Goal: Information Seeking & Learning: Learn about a topic

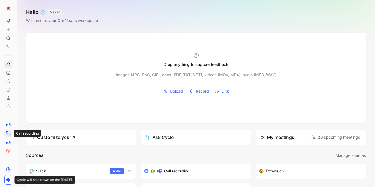
click at [10, 134] on icon at bounding box center [8, 133] width 4 height 4
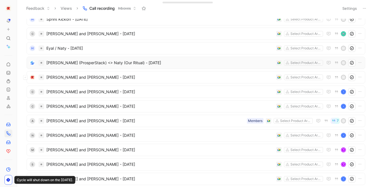
scroll to position [31, 0]
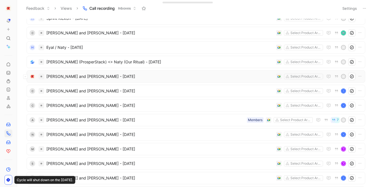
click at [76, 79] on span "[PERSON_NAME] and [PERSON_NAME] - [DATE]" at bounding box center [160, 76] width 228 height 7
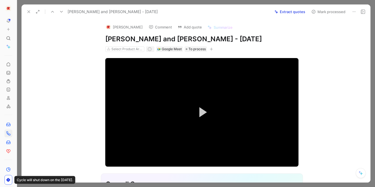
click at [29, 14] on button at bounding box center [29, 12] width 8 height 8
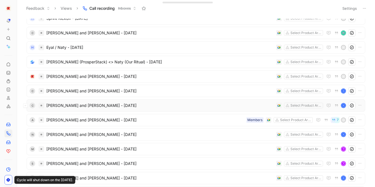
scroll to position [47, 0]
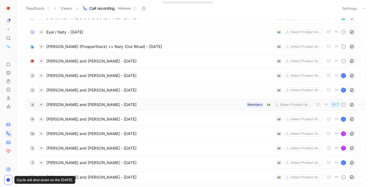
click at [79, 104] on span "[PERSON_NAME] and [PERSON_NAME] - [DATE]" at bounding box center [145, 104] width 198 height 7
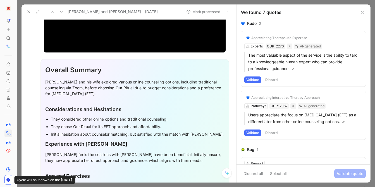
scroll to position [251, 0]
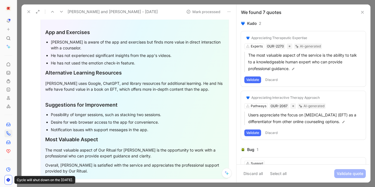
click at [29, 11] on icon at bounding box center [29, 12] width 4 height 4
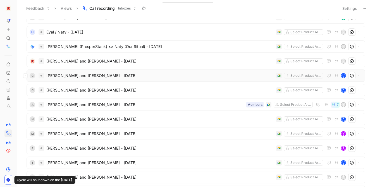
click at [54, 73] on span "[PERSON_NAME] and [PERSON_NAME] - [DATE]" at bounding box center [160, 75] width 228 height 7
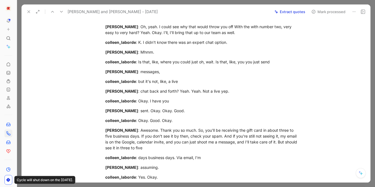
scroll to position [1796, 0]
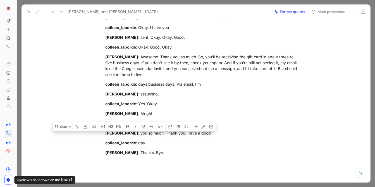
drag, startPoint x: 105, startPoint y: 112, endPoint x: 117, endPoint y: 124, distance: 17.4
copy div "Transcript: colleen_laborde : I did a Google search and then, tried to find the…"
